Goal: Transaction & Acquisition: Book appointment/travel/reservation

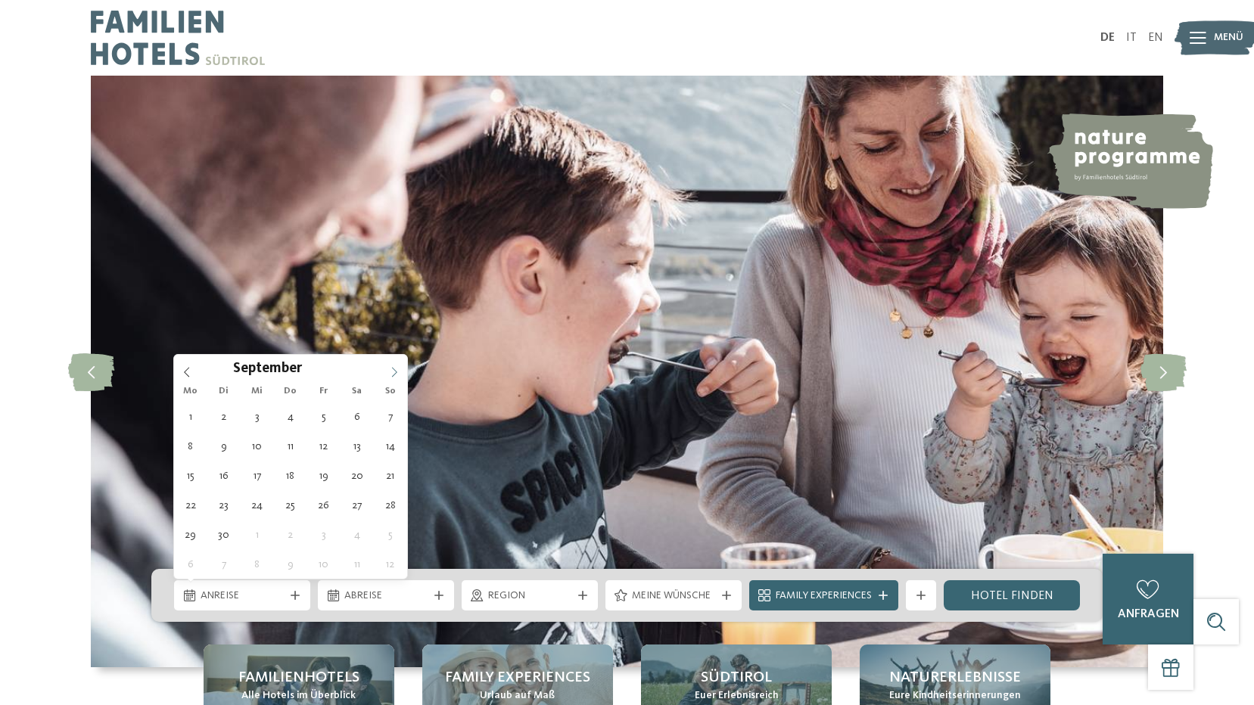
click at [396, 372] on icon at bounding box center [394, 372] width 11 height 11
type div "20.12.2025"
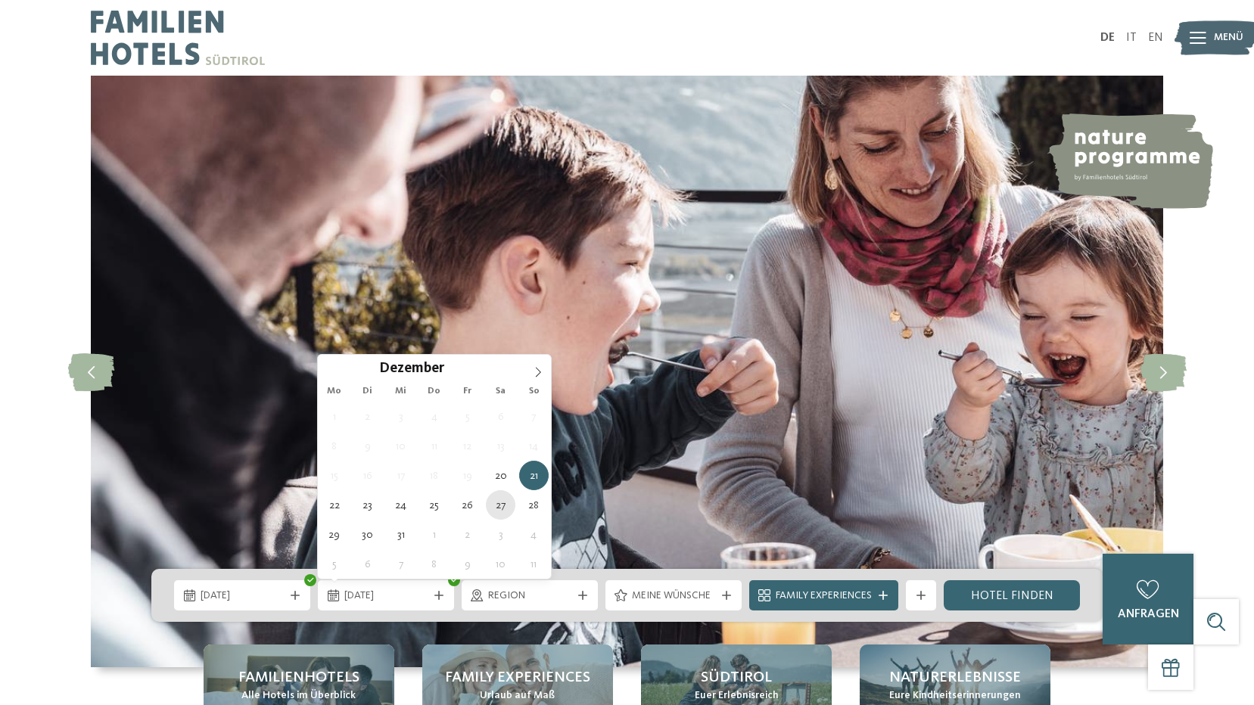
type div "27.12.2025"
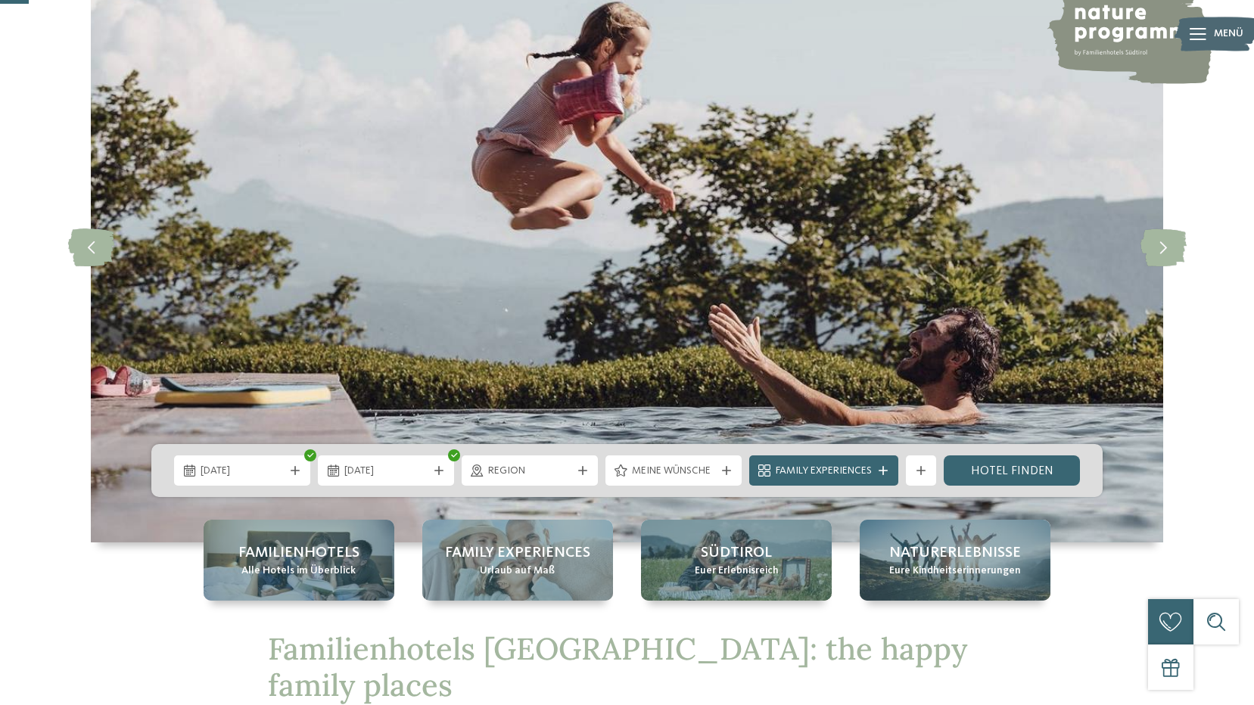
scroll to position [151, 0]
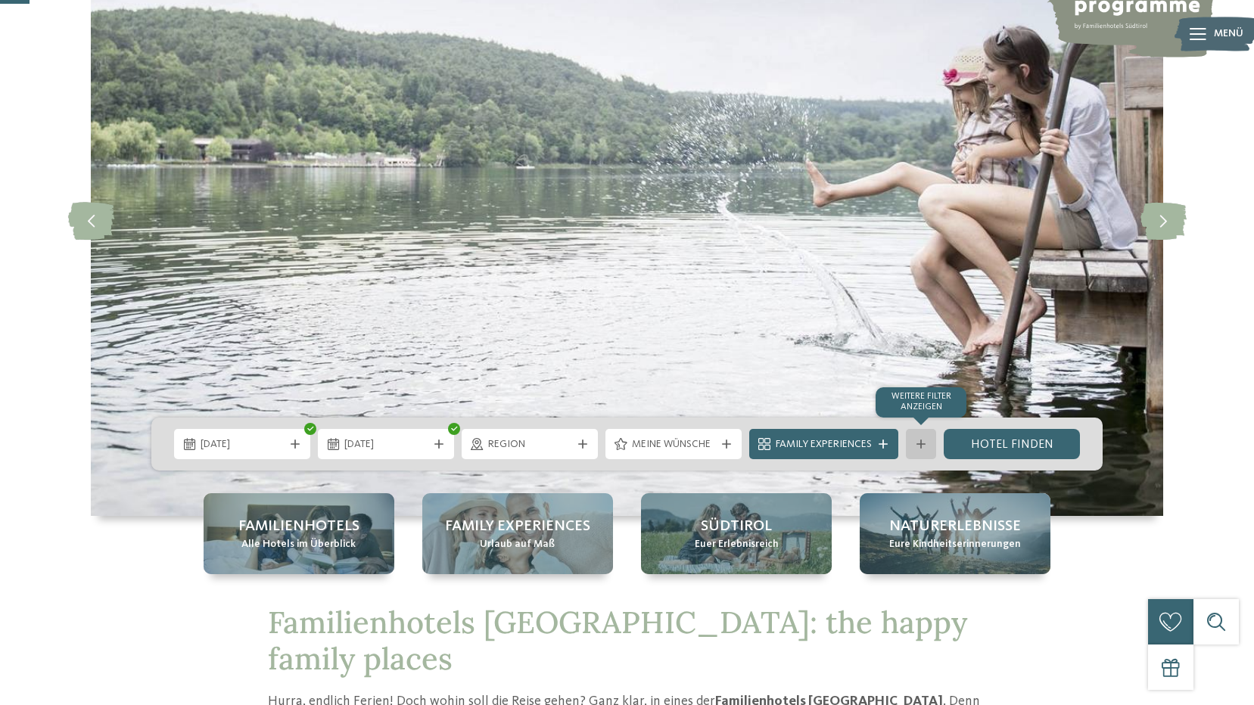
click at [913, 443] on div "Weitere Filter anzeigen" at bounding box center [921, 444] width 30 height 30
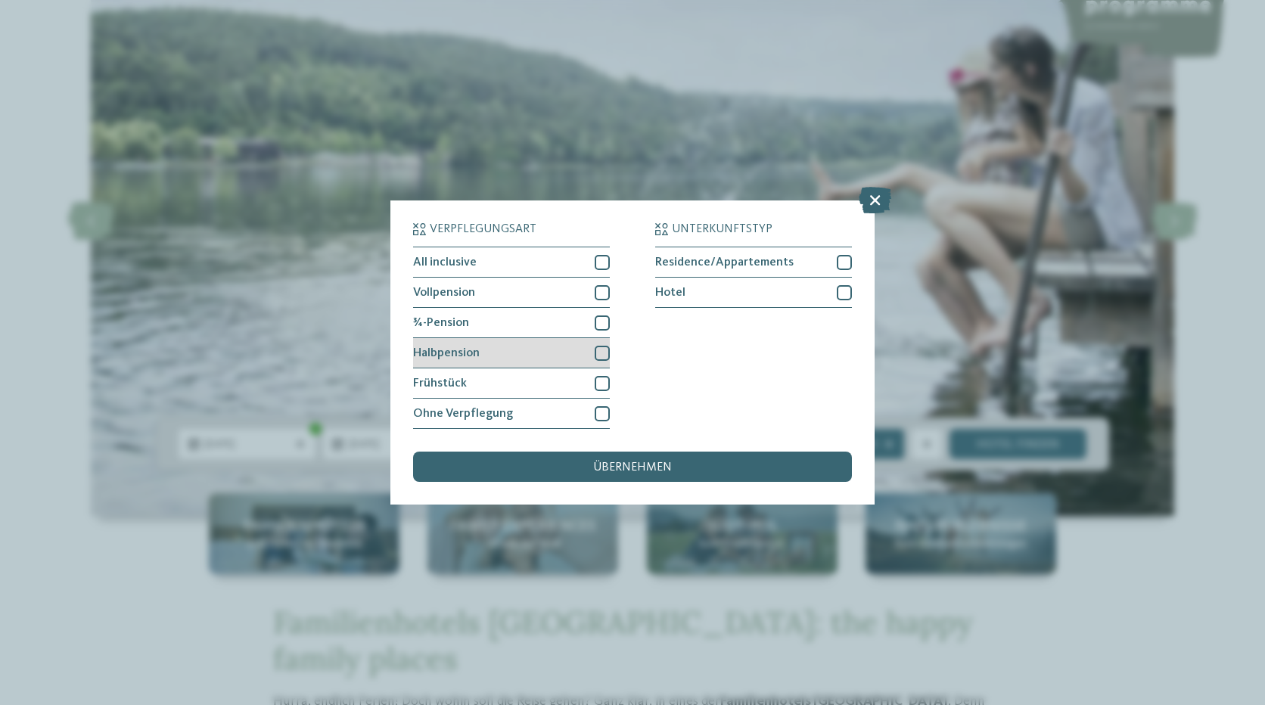
click at [593, 355] on div "Halbpension" at bounding box center [511, 353] width 197 height 30
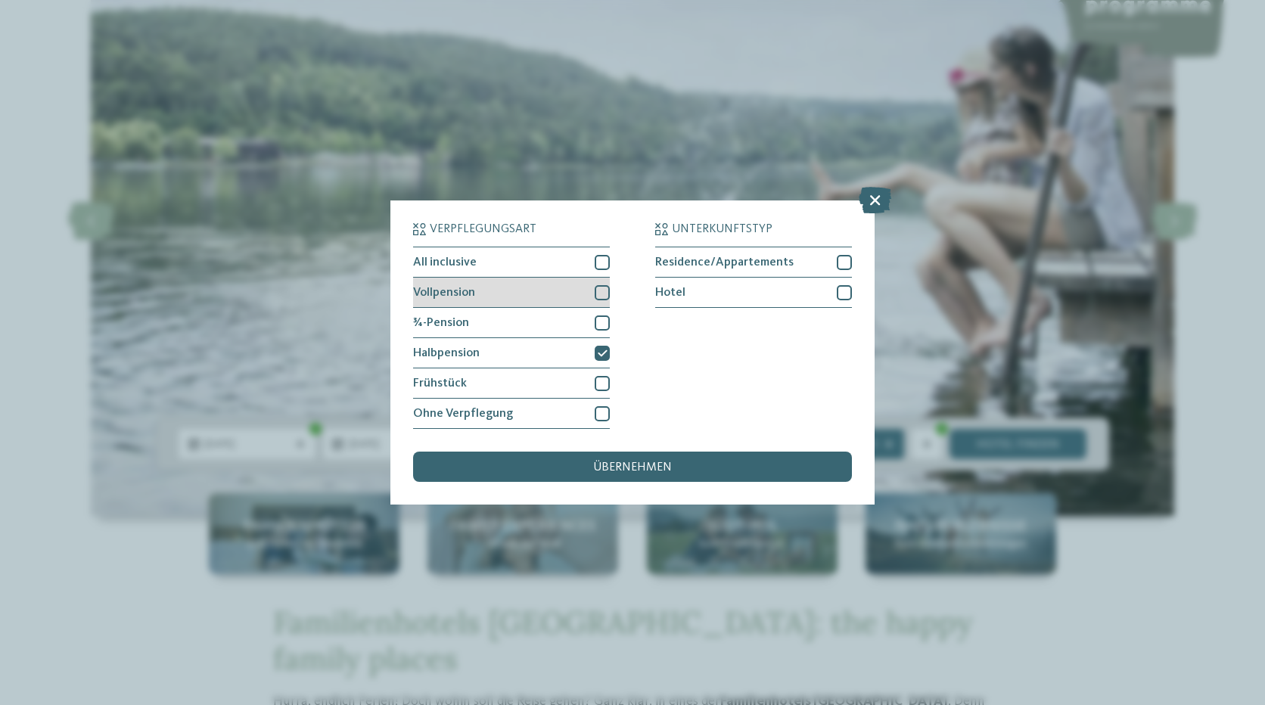
click at [607, 294] on div at bounding box center [602, 292] width 15 height 15
click at [609, 266] on div at bounding box center [602, 262] width 15 height 15
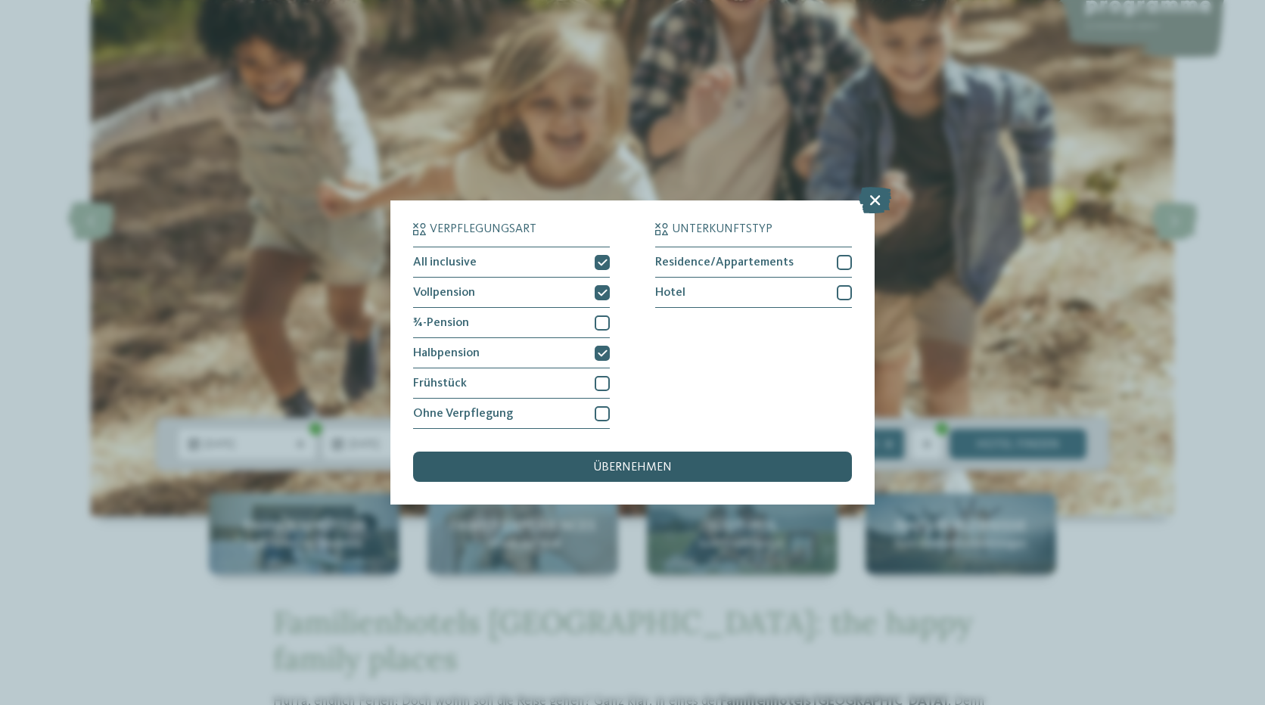
click at [622, 459] on div "übernehmen" at bounding box center [632, 467] width 439 height 30
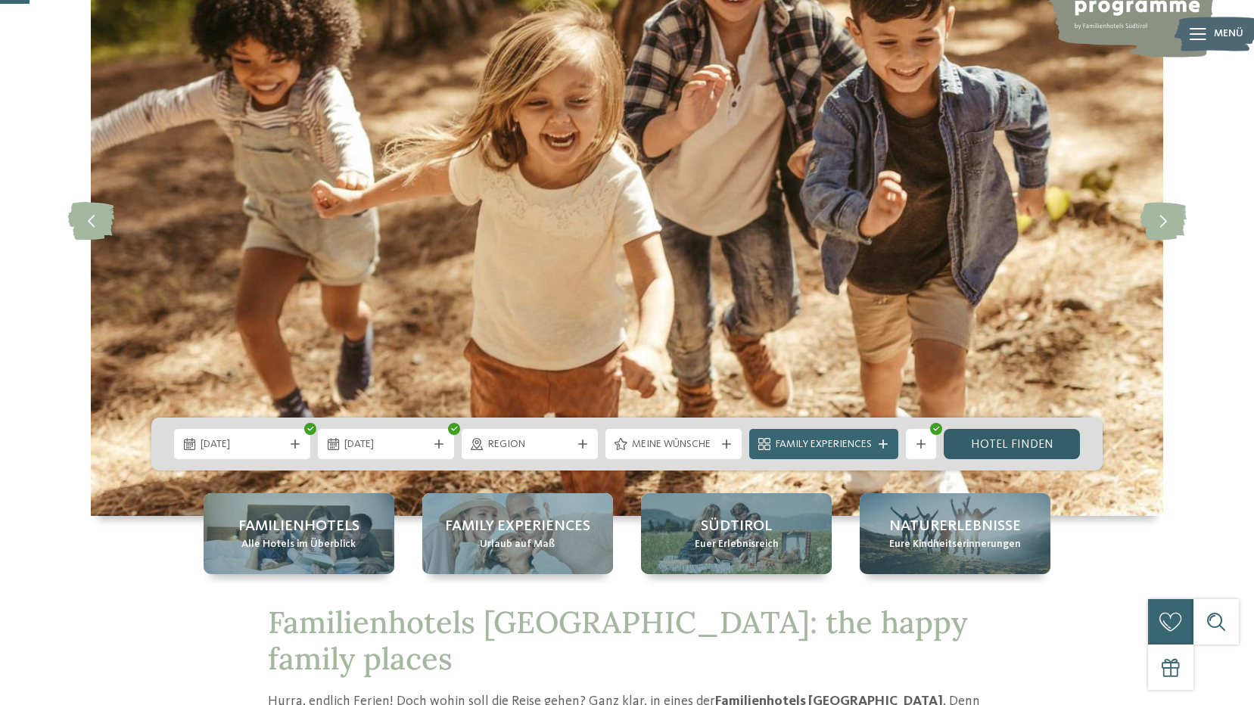
click at [1019, 447] on link "Hotel finden" at bounding box center [1012, 444] width 136 height 30
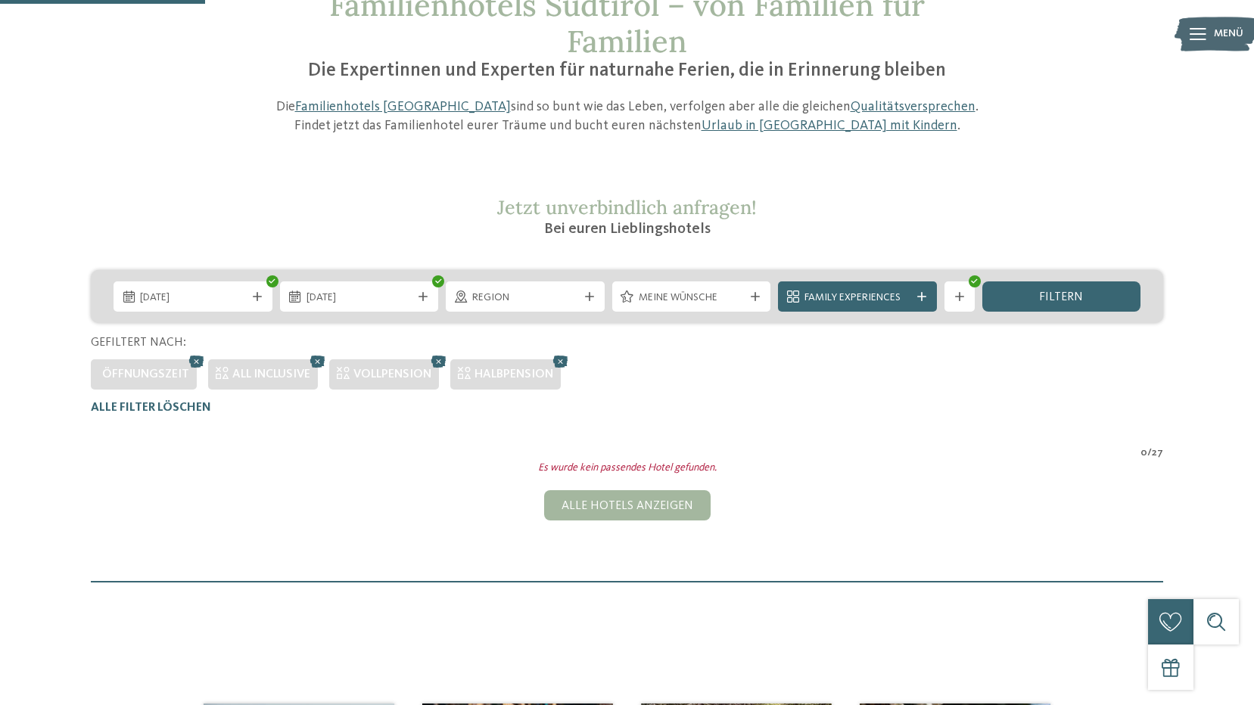
scroll to position [118, 0]
click at [319, 360] on icon at bounding box center [318, 363] width 23 height 20
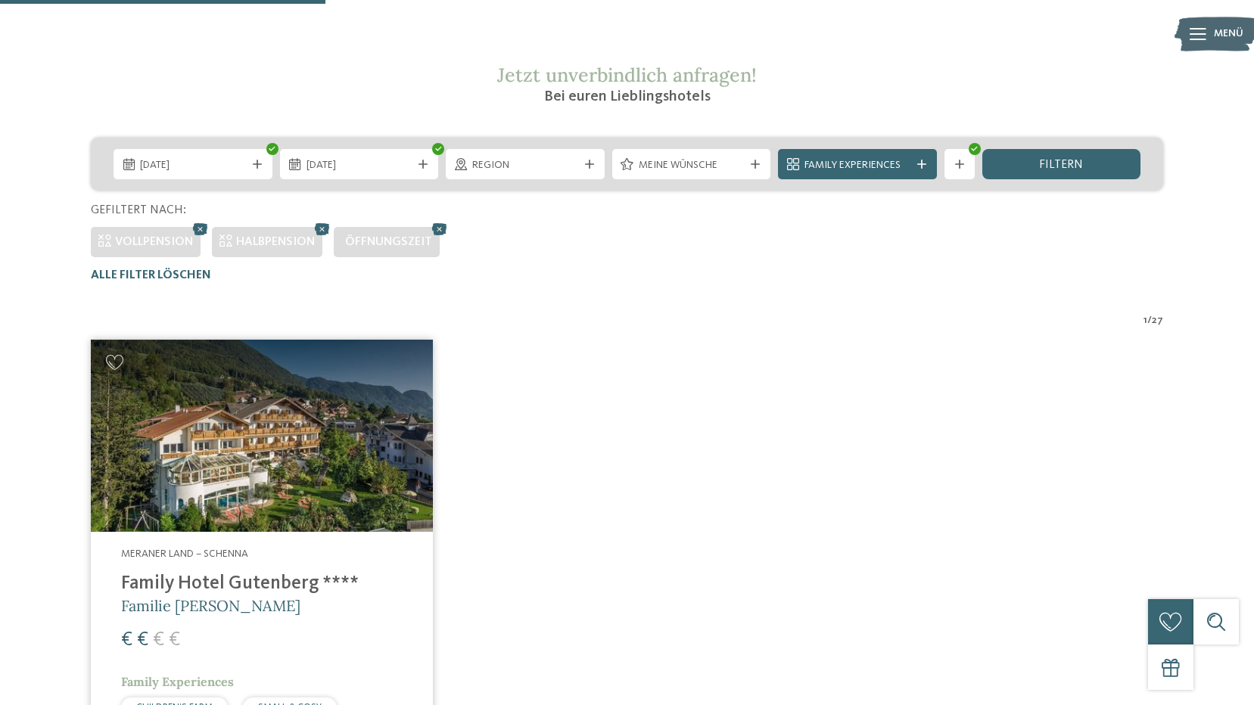
scroll to position [194, 0]
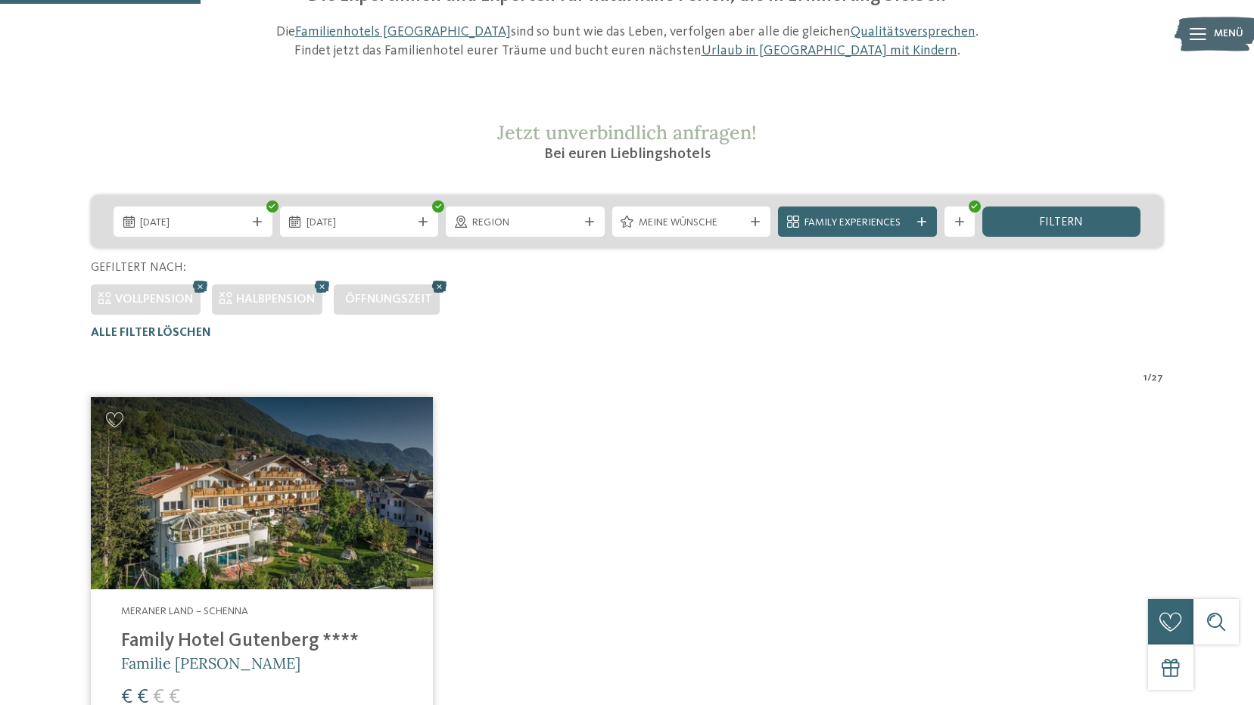
click at [437, 285] on icon at bounding box center [439, 287] width 23 height 20
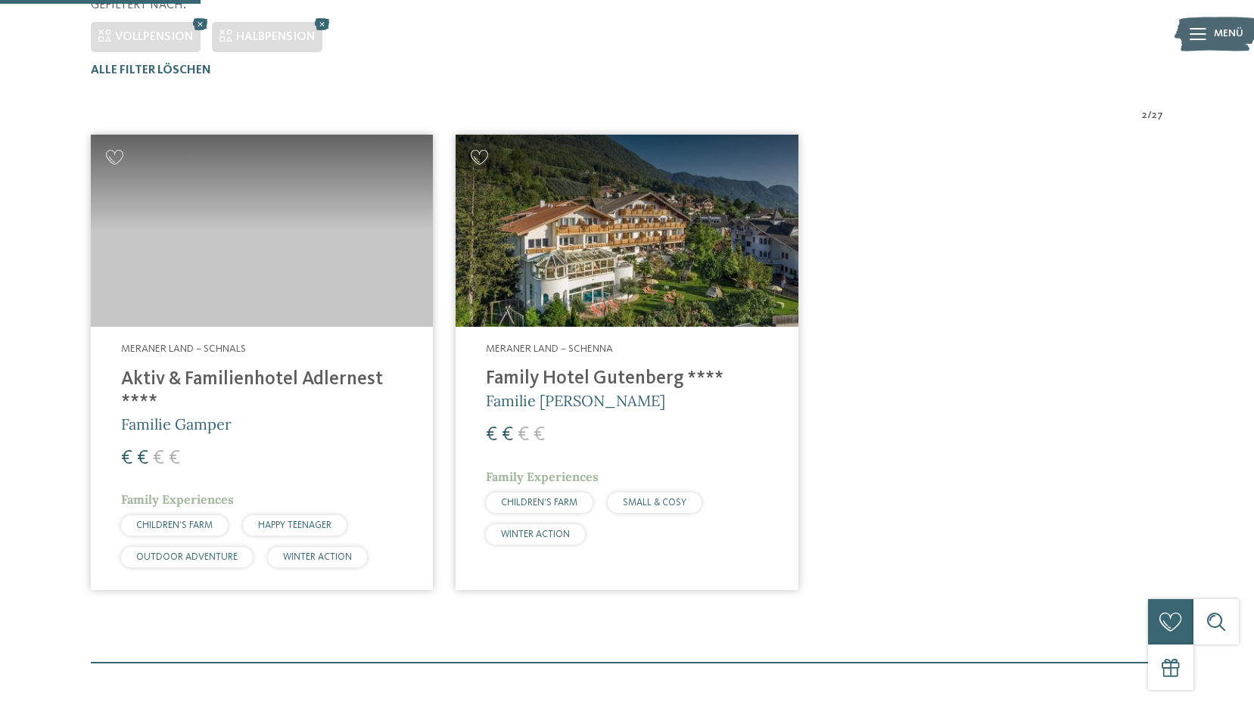
scroll to position [496, 0]
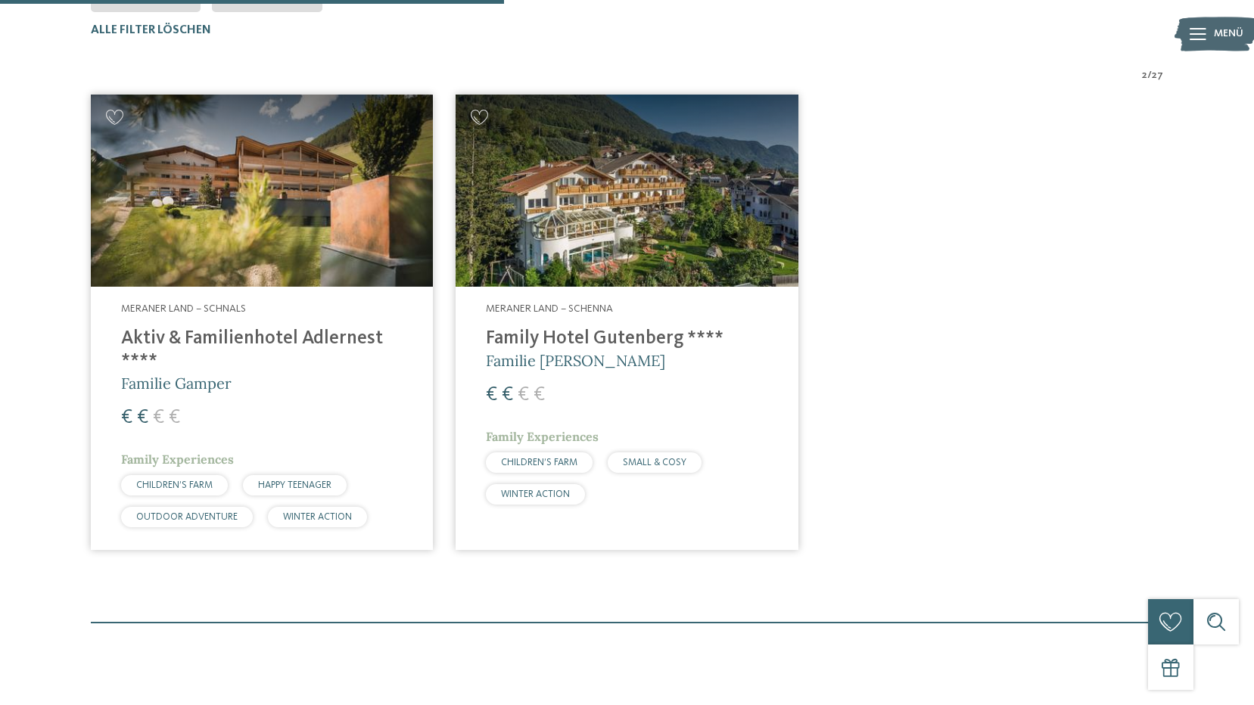
click at [321, 286] on img at bounding box center [262, 191] width 342 height 192
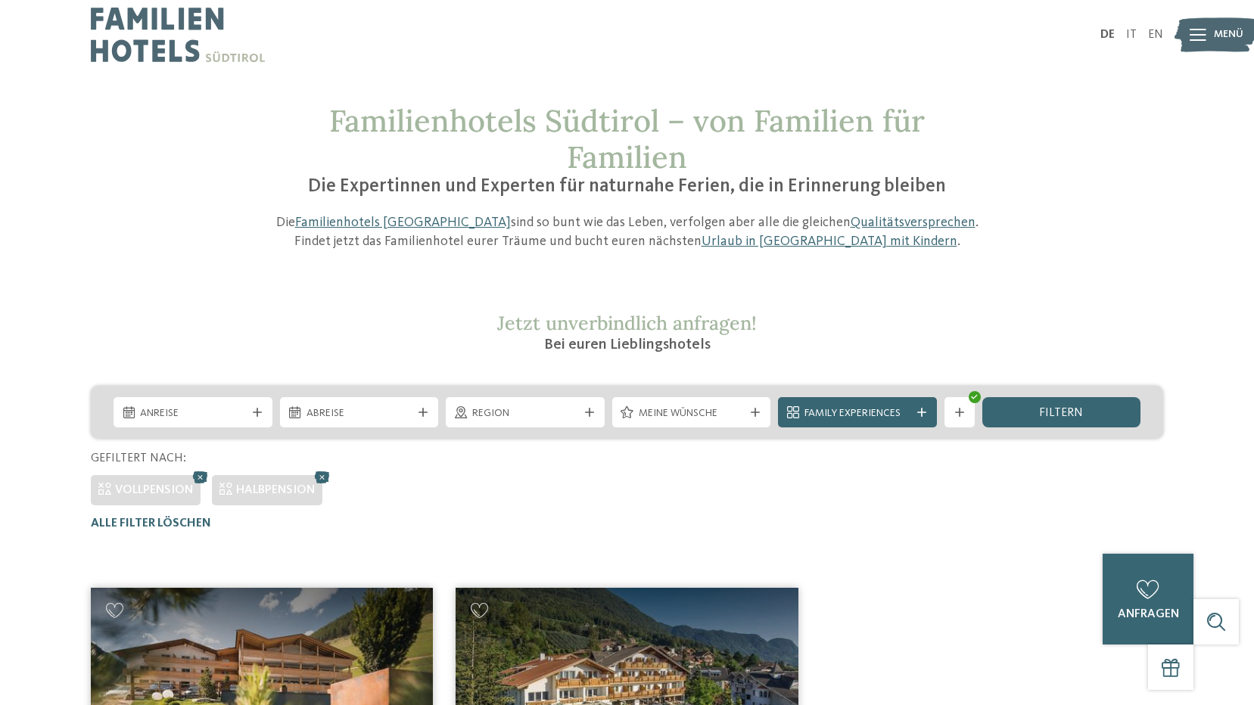
scroll to position [0, 0]
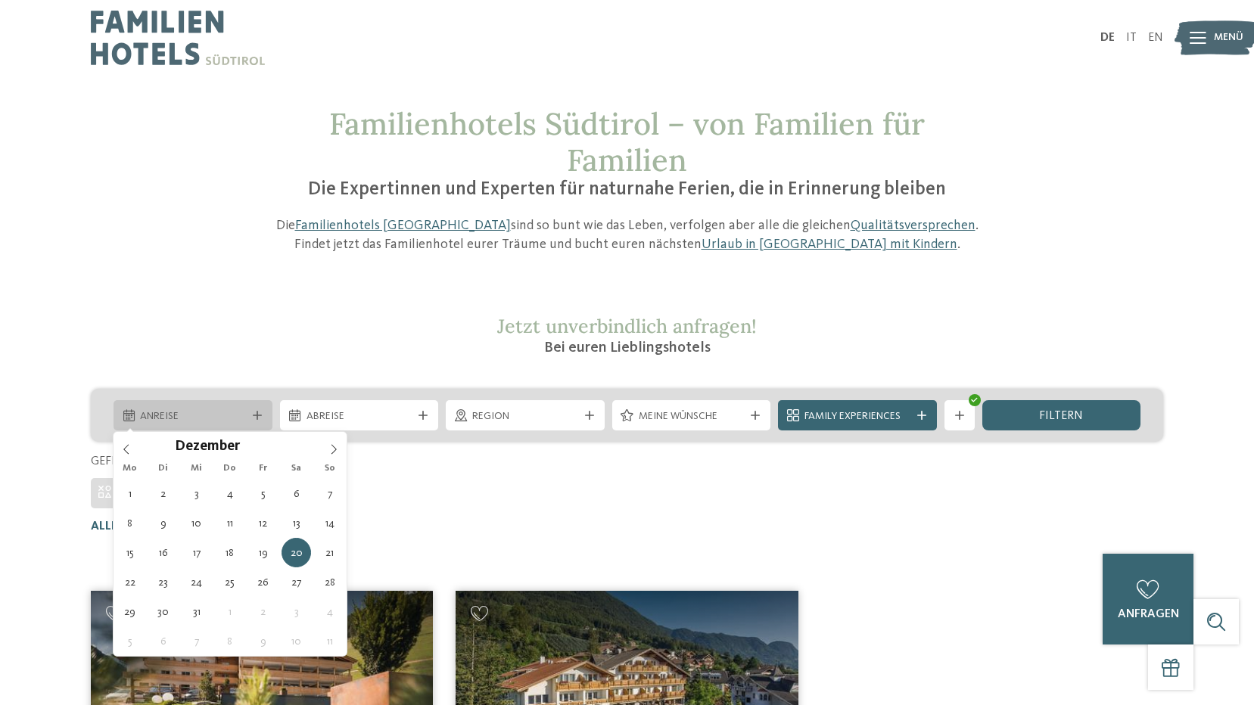
click at [215, 409] on span "Anreise" at bounding box center [193, 416] width 106 height 15
type div "20.12.2025"
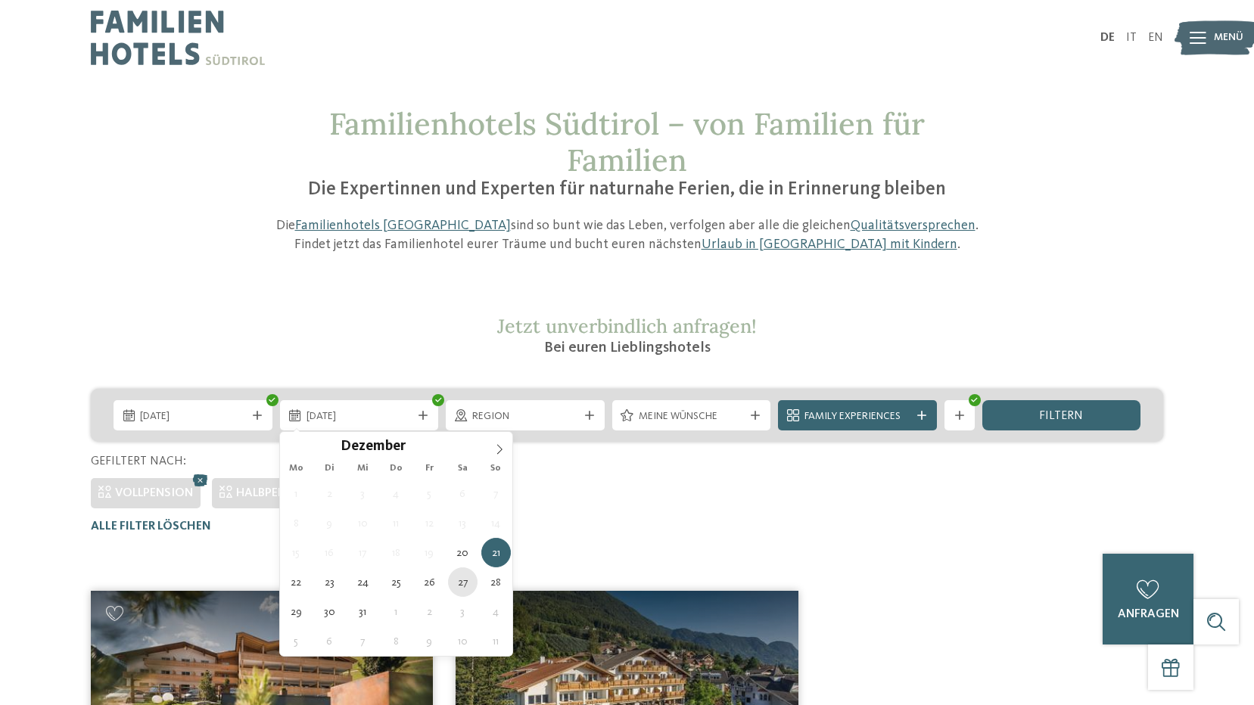
type div "27.12.2025"
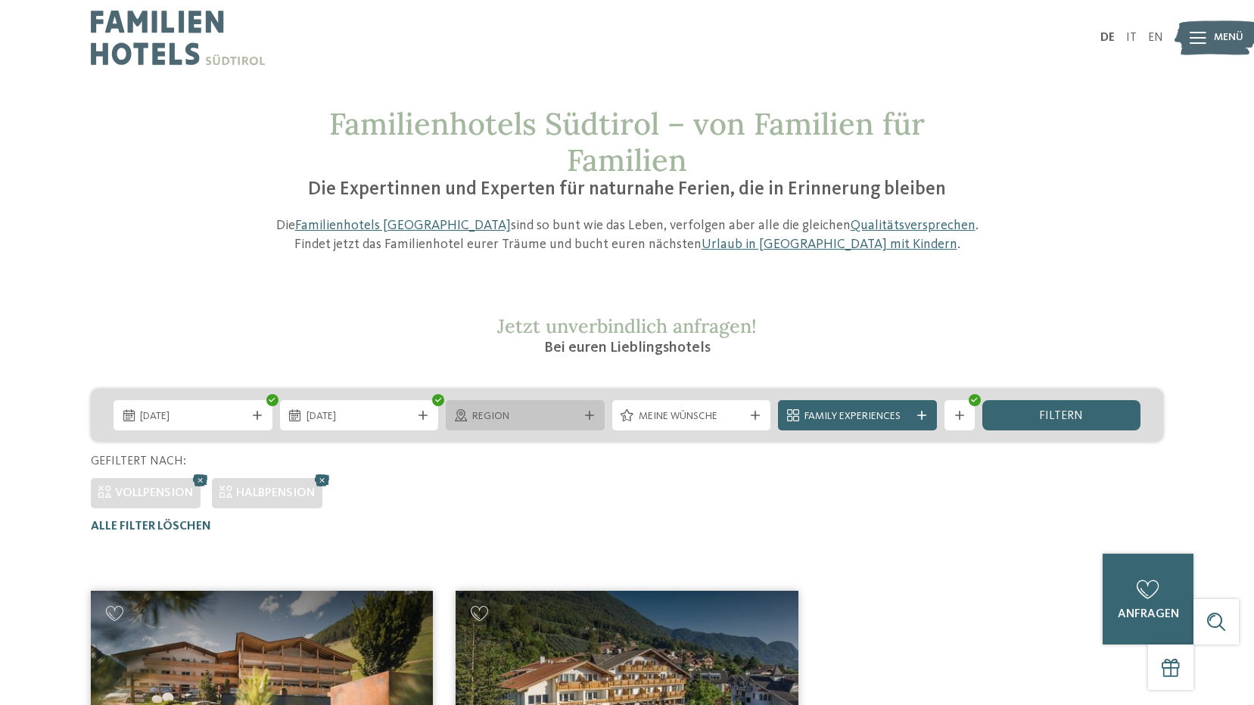
click at [543, 421] on span "Region" at bounding box center [525, 416] width 106 height 15
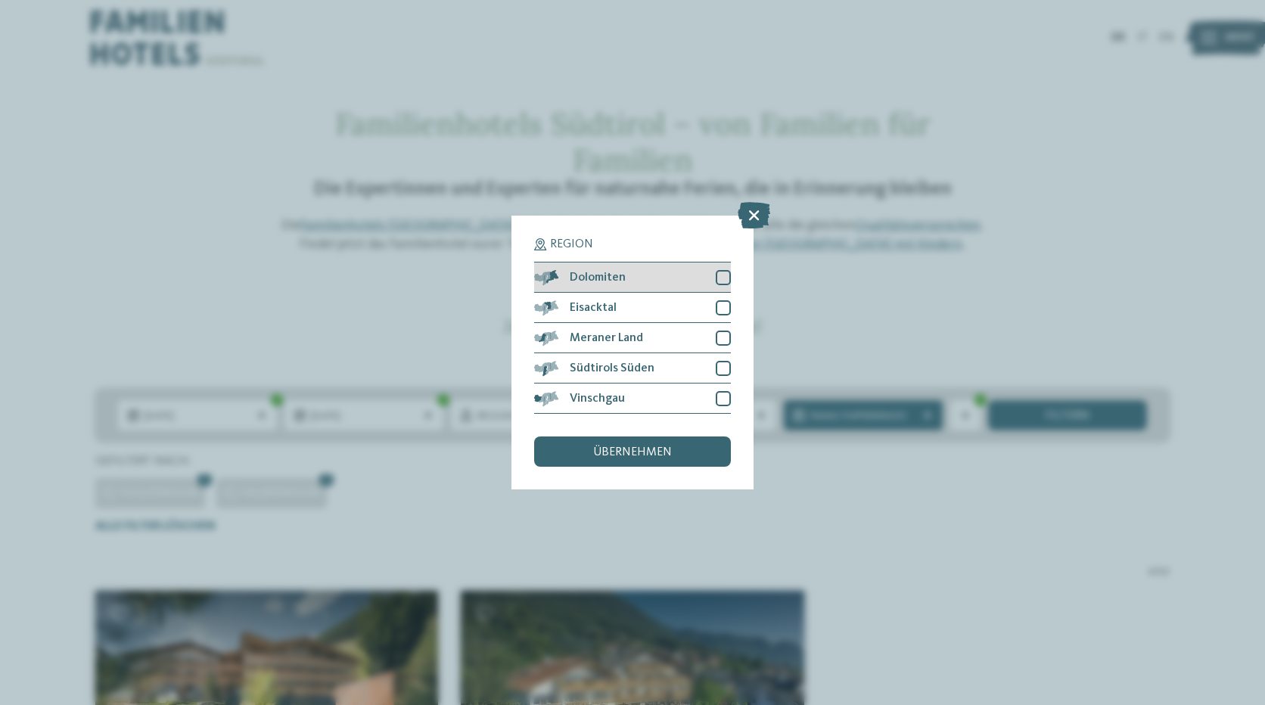
click at [726, 276] on div at bounding box center [723, 277] width 15 height 15
click at [732, 308] on div "Region Dolomiten Eisacktal" at bounding box center [633, 353] width 242 height 274
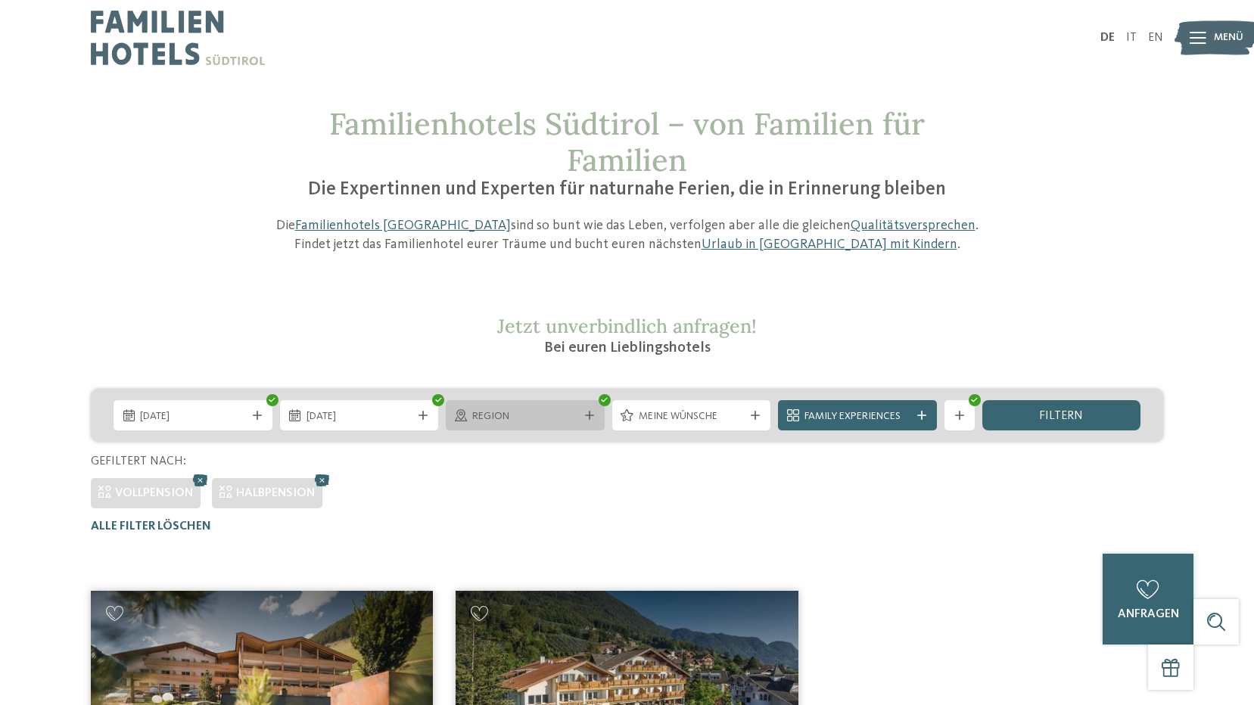
click at [594, 421] on div "Region" at bounding box center [525, 415] width 159 height 30
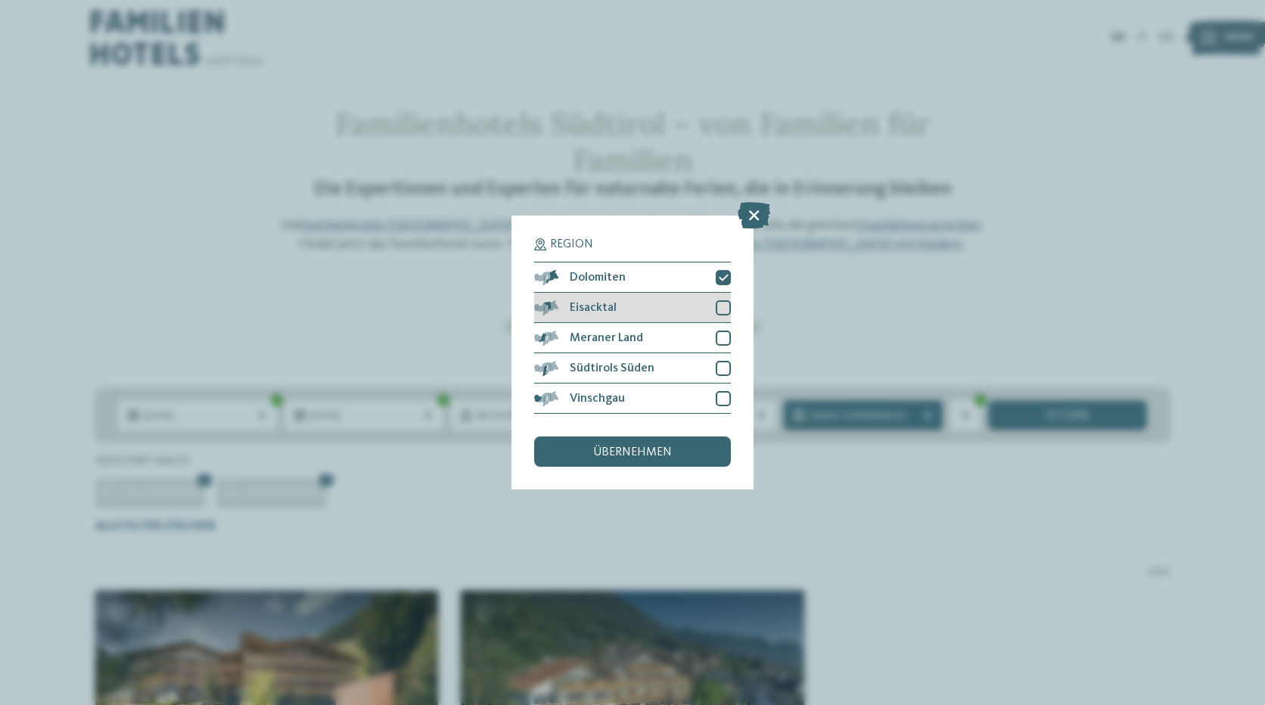
click at [719, 308] on div at bounding box center [723, 307] width 15 height 15
click at [719, 338] on div at bounding box center [723, 338] width 15 height 15
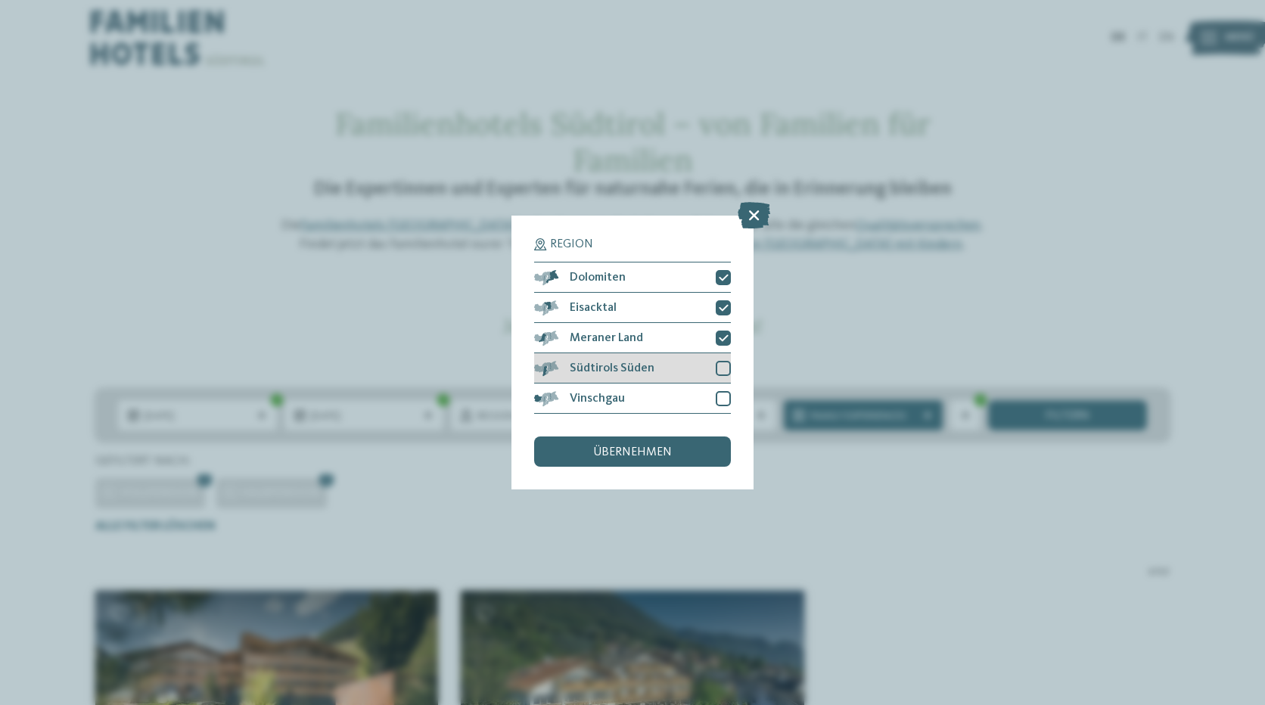
click at [719, 363] on div at bounding box center [723, 368] width 15 height 15
click at [718, 392] on div at bounding box center [723, 398] width 15 height 15
click at [679, 456] on div "übernehmen" at bounding box center [632, 452] width 197 height 30
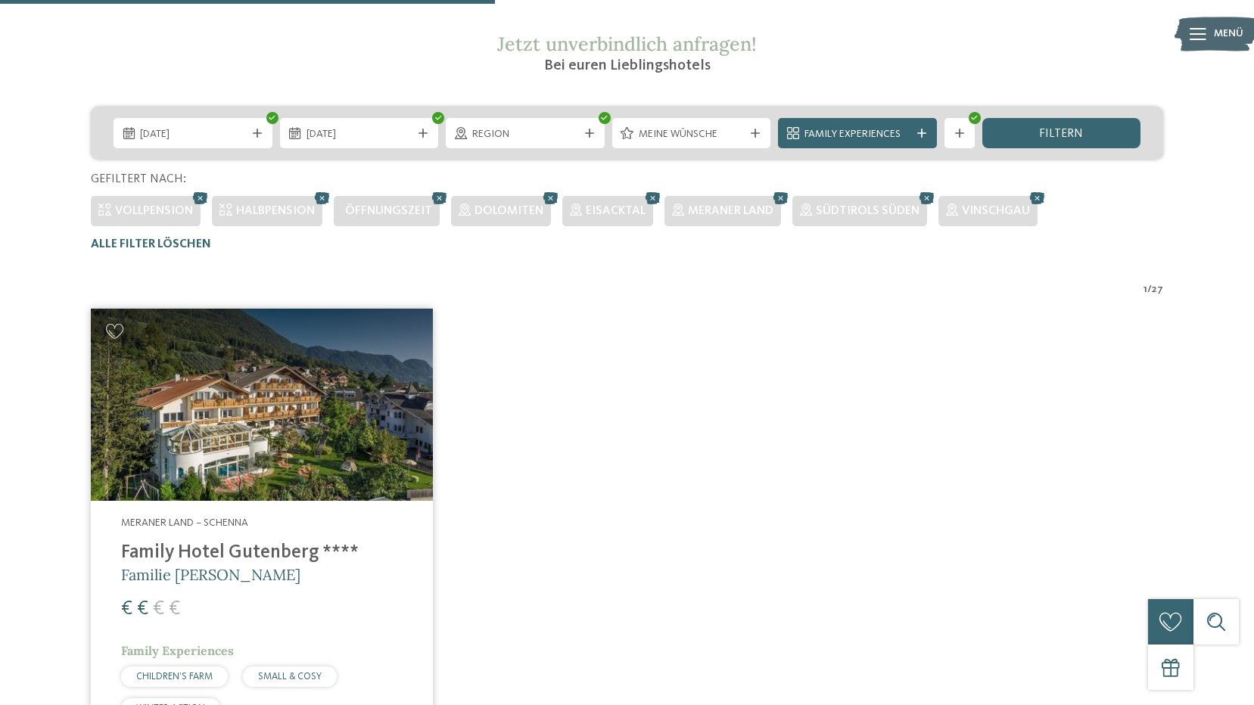
scroll to position [269, 0]
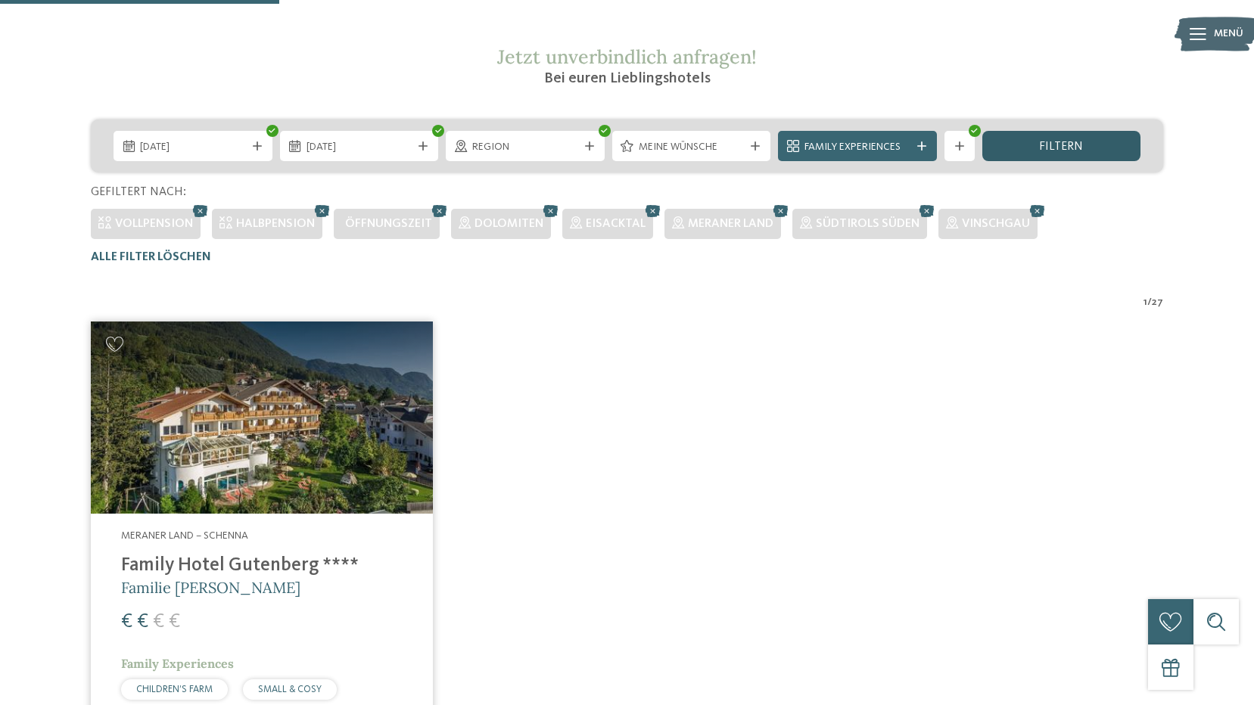
click at [1019, 147] on div "filtern" at bounding box center [1061, 146] width 159 height 30
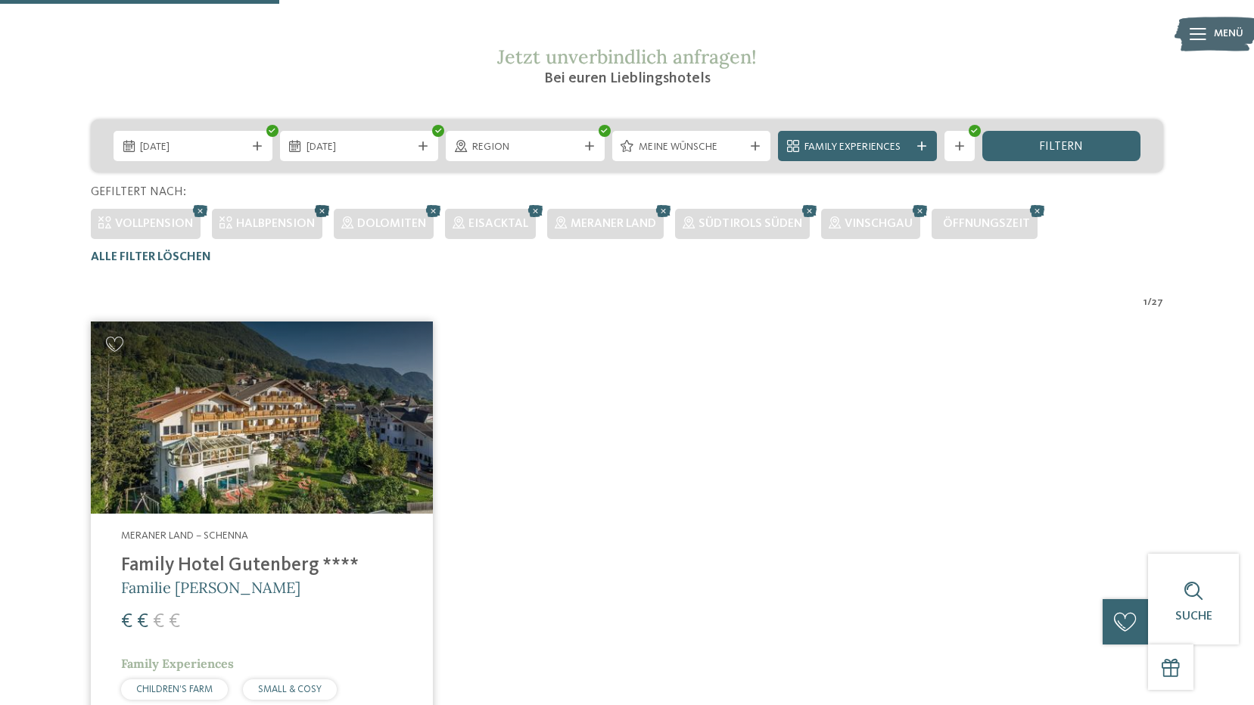
click at [323, 210] on icon at bounding box center [322, 211] width 23 height 20
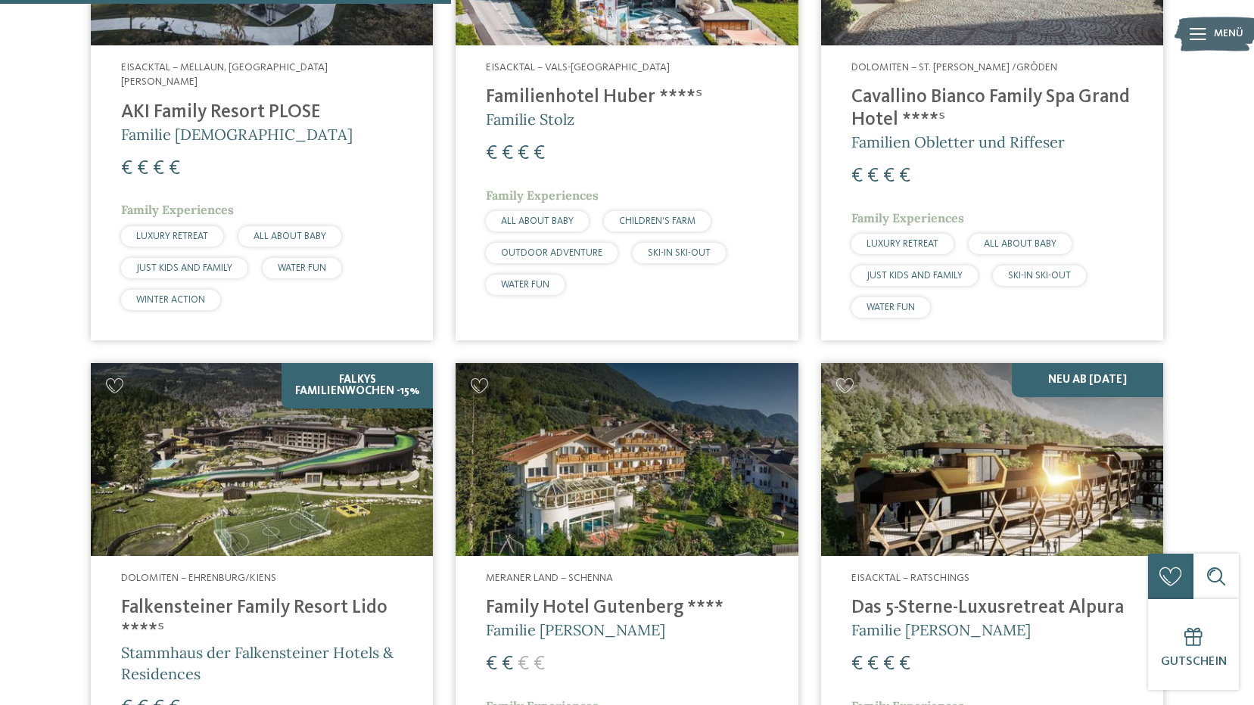
scroll to position [799, 0]
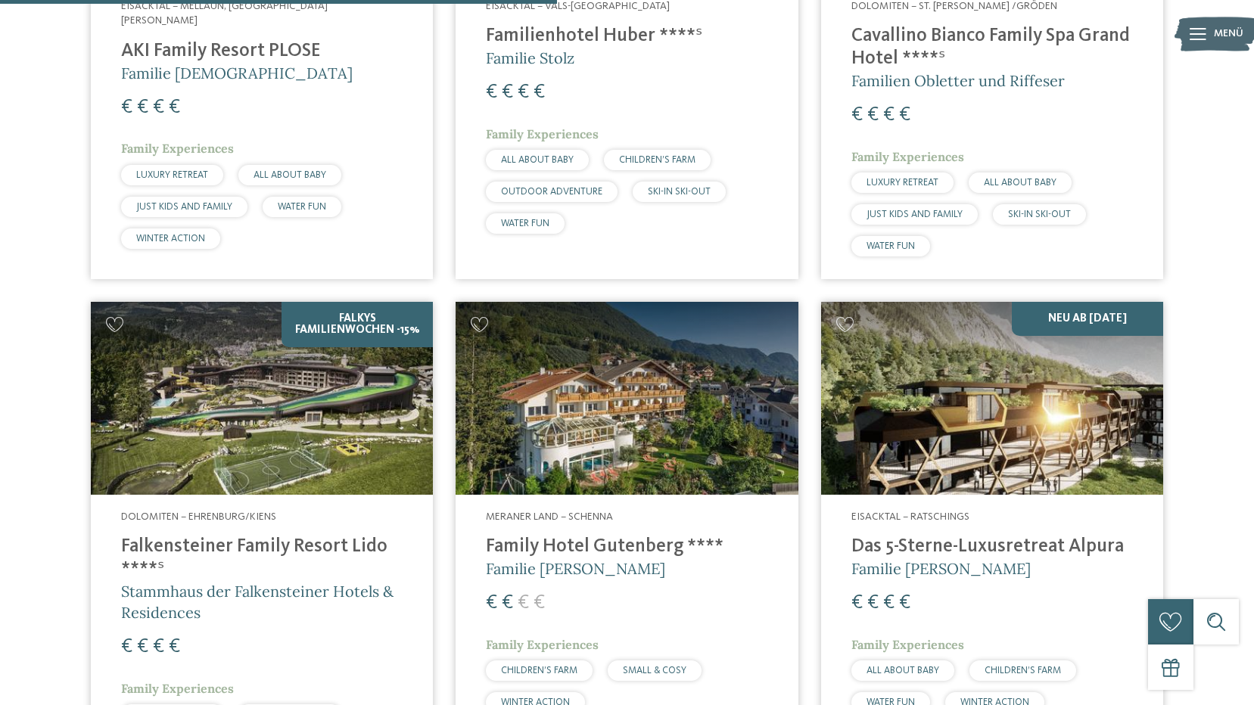
click at [601, 447] on img at bounding box center [627, 398] width 342 height 192
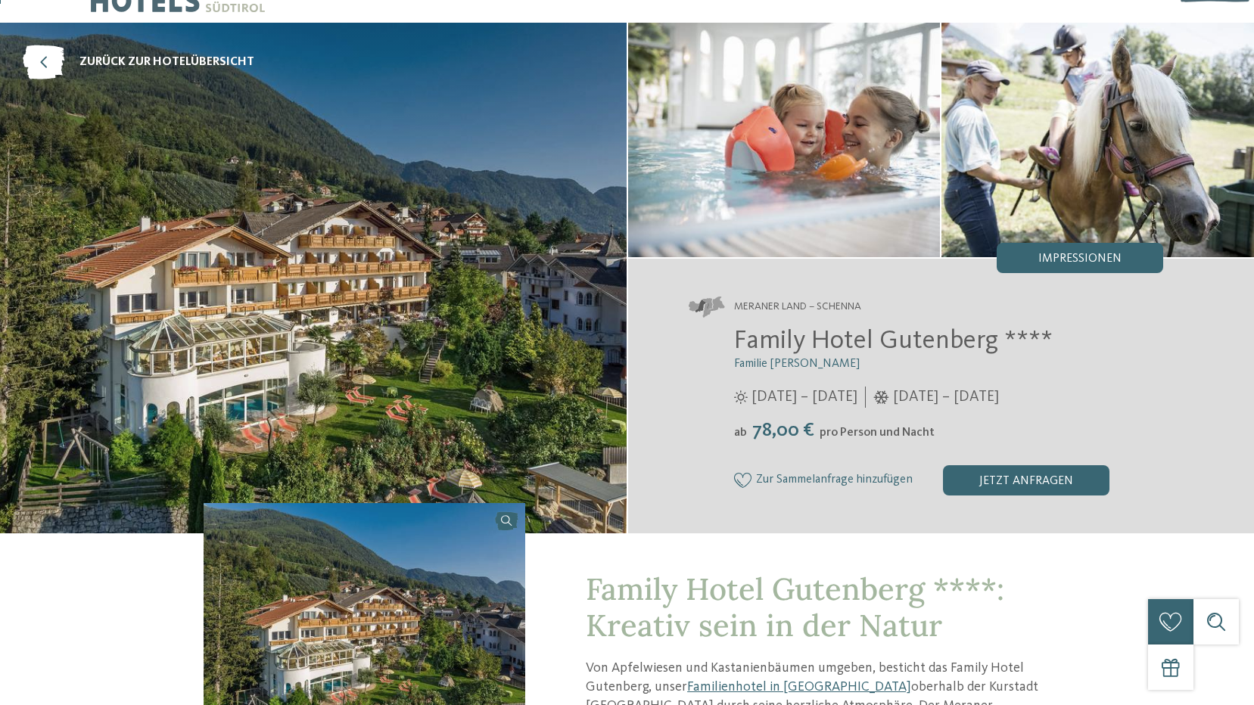
scroll to position [76, 0]
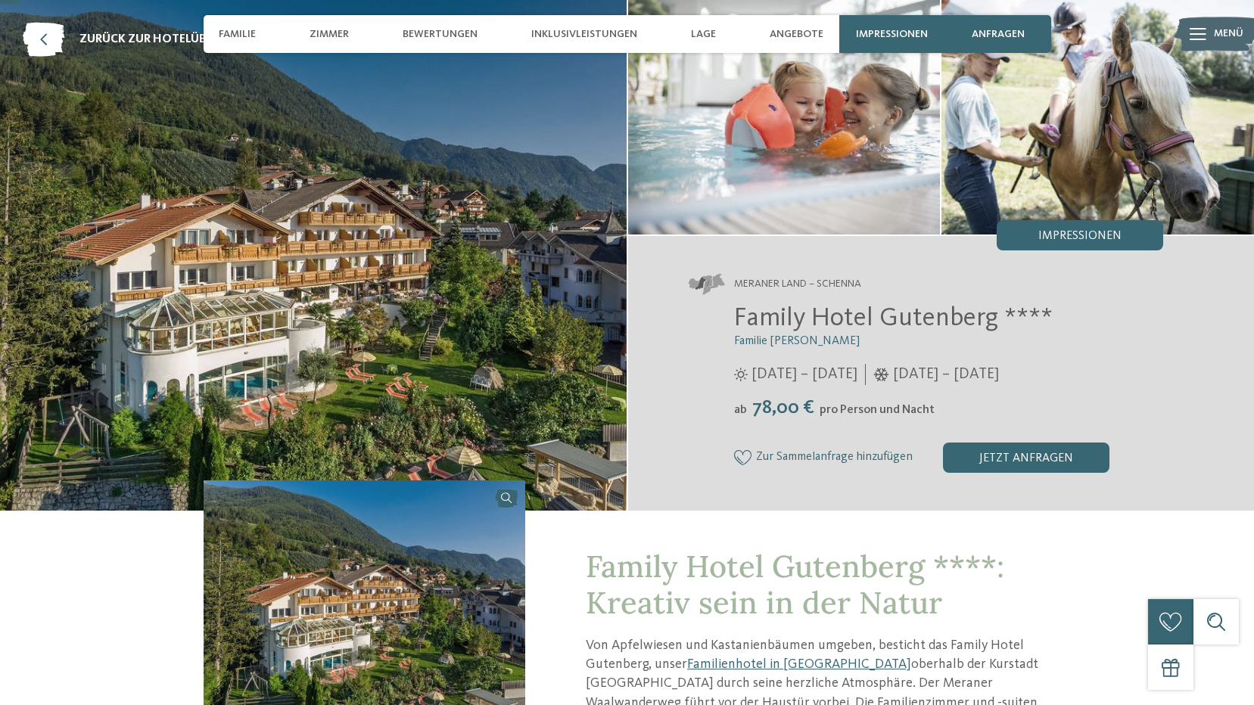
click at [445, 322] on img at bounding box center [313, 255] width 627 height 511
